Goal: Navigation & Orientation: Find specific page/section

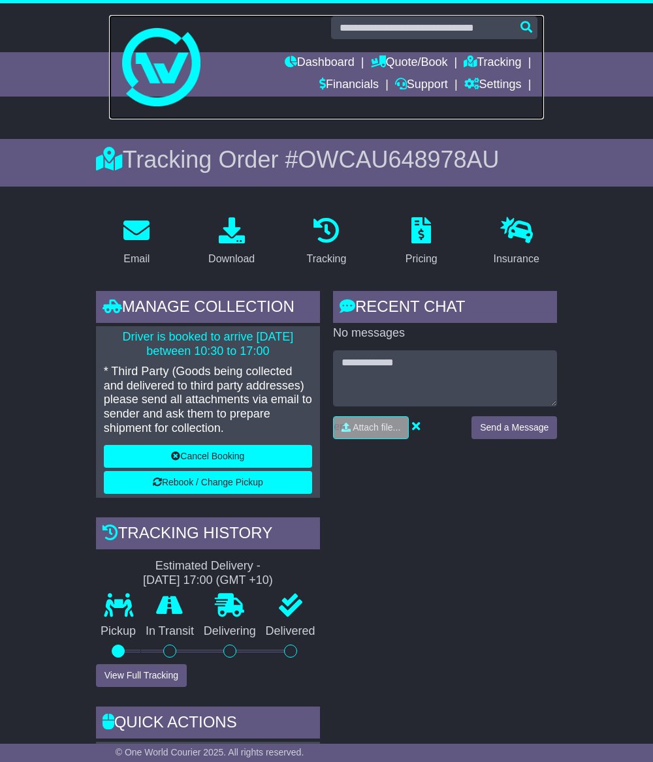
click at [155, 47] on img at bounding box center [161, 67] width 78 height 78
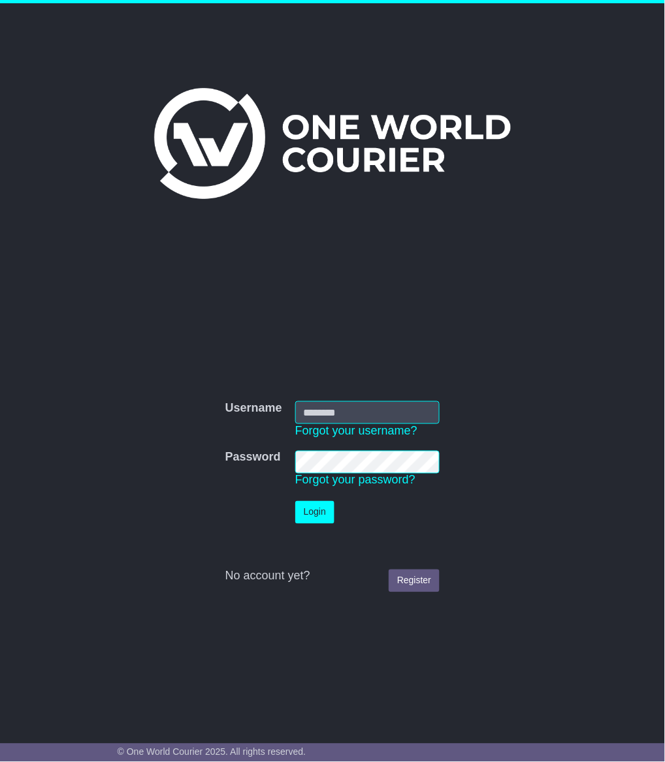
type input "**********"
click at [304, 514] on button "Login" at bounding box center [314, 512] width 39 height 23
